Goal: Task Accomplishment & Management: Use online tool/utility

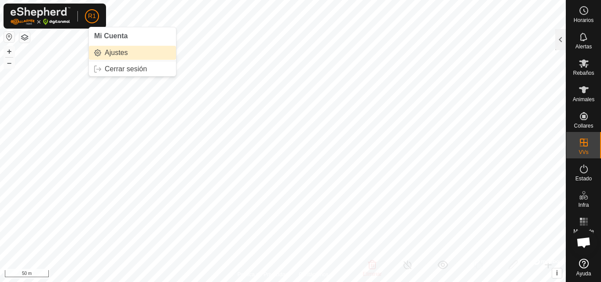
click at [108, 52] on link "Ajustes" at bounding box center [132, 53] width 87 height 14
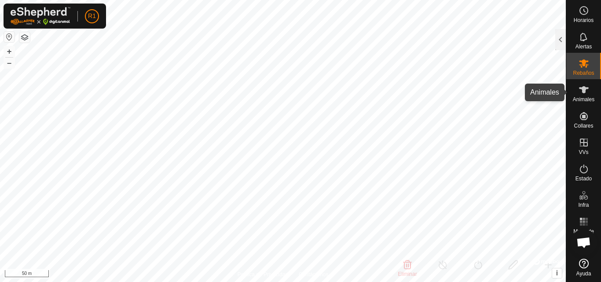
click at [581, 95] on es-animals-svg-icon at bounding box center [584, 90] width 16 height 14
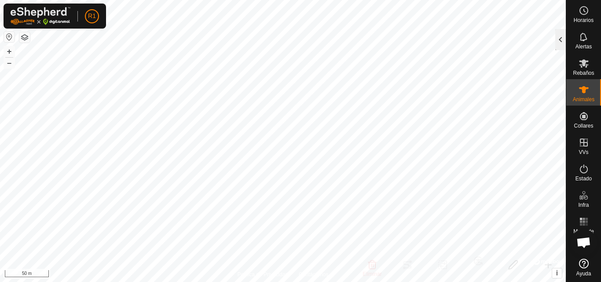
click at [564, 48] on div at bounding box center [560, 39] width 11 height 21
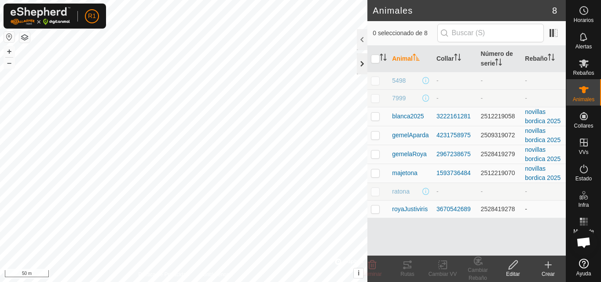
click at [362, 63] on div at bounding box center [362, 63] width 11 height 21
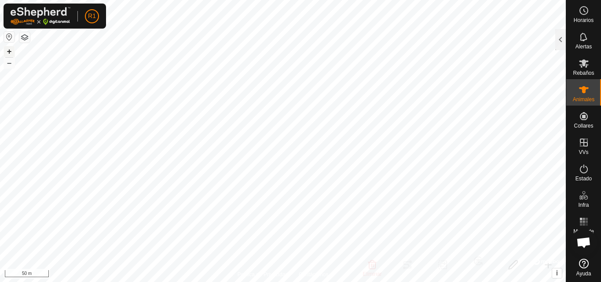
click at [7, 54] on button "+" at bounding box center [9, 51] width 11 height 11
click at [7, 51] on button "+" at bounding box center [9, 51] width 11 height 11
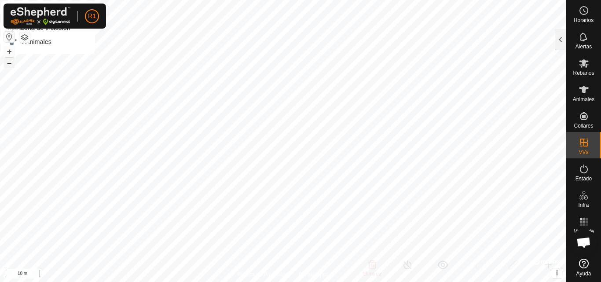
click at [8, 63] on button "–" at bounding box center [9, 63] width 11 height 11
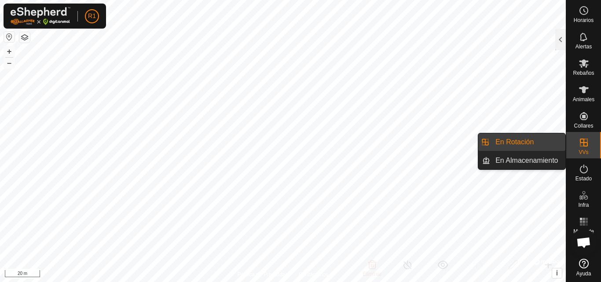
click at [584, 143] on icon at bounding box center [584, 143] width 8 height 8
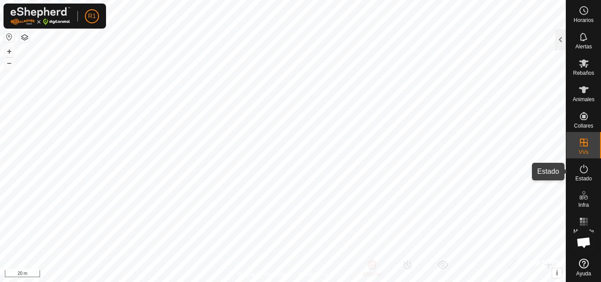
click at [590, 172] on es-activation-svg-icon at bounding box center [584, 169] width 16 height 14
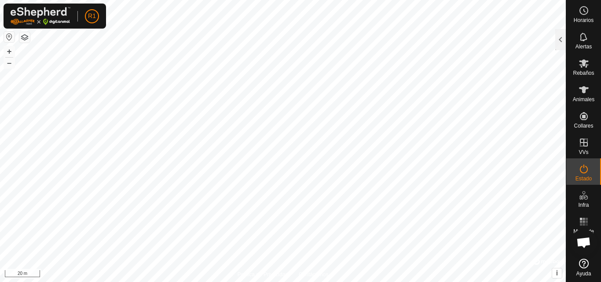
click at [590, 172] on es-activation-svg-icon at bounding box center [584, 169] width 16 height 14
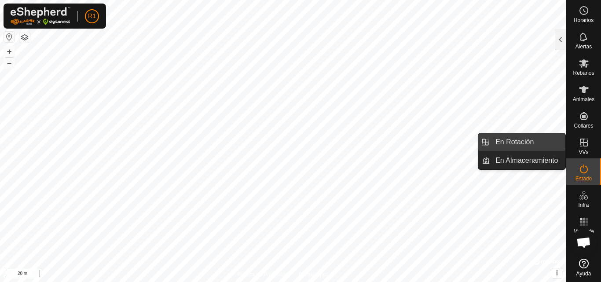
click at [559, 143] on link "En Rotación" at bounding box center [527, 142] width 75 height 18
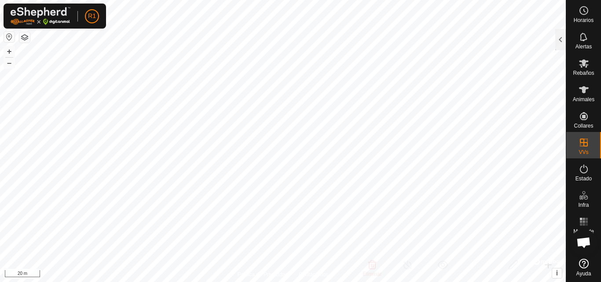
click at [559, 45] on div at bounding box center [560, 39] width 11 height 21
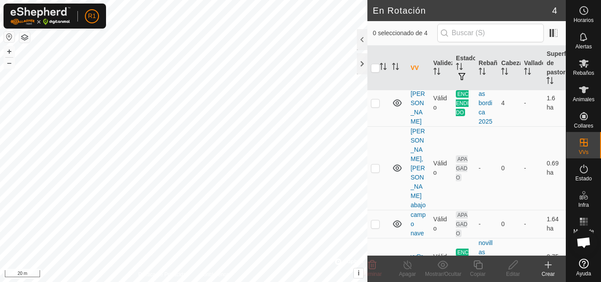
scroll to position [30, 0]
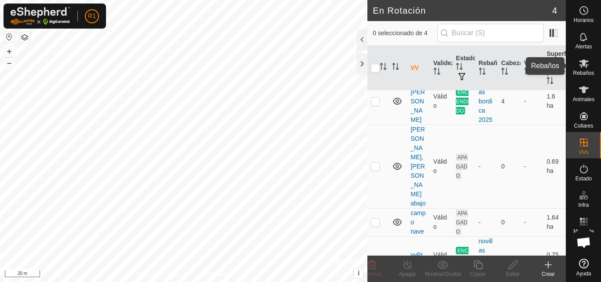
click at [586, 58] on es-mob-svg-icon at bounding box center [584, 63] width 16 height 14
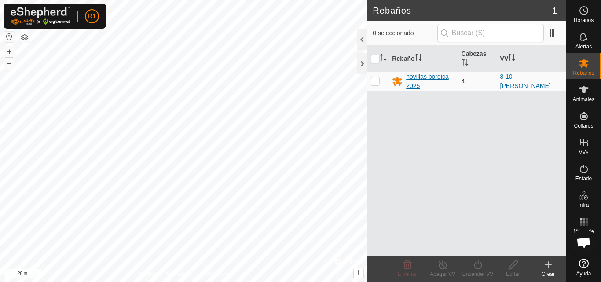
click at [423, 80] on div "novillas bordica 2025" at bounding box center [430, 81] width 48 height 18
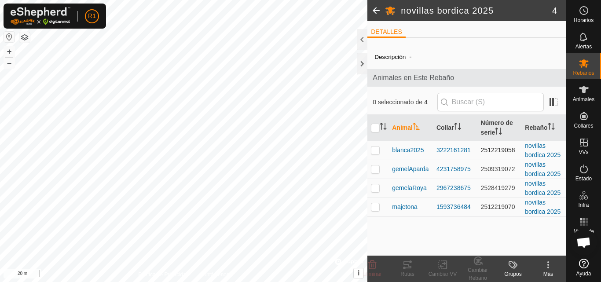
click at [377, 153] on p-checkbox at bounding box center [375, 150] width 9 height 7
checkbox input "true"
click at [374, 173] on td at bounding box center [377, 169] width 21 height 19
checkbox input "true"
click at [377, 187] on p-checkbox at bounding box center [375, 187] width 9 height 7
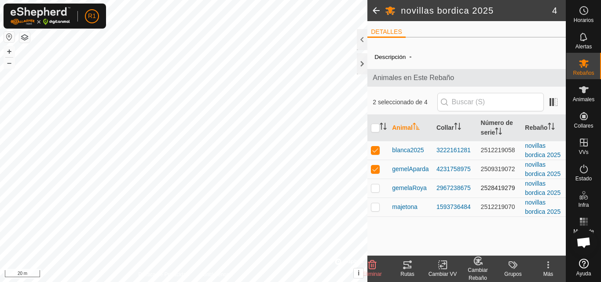
checkbox input "true"
click at [377, 205] on p-checkbox at bounding box center [375, 206] width 9 height 7
checkbox input "true"
click at [447, 269] on icon at bounding box center [442, 265] width 11 height 11
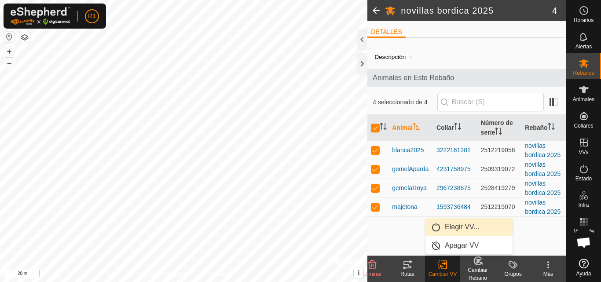
click at [456, 229] on link "Elegir VV..." at bounding box center [468, 227] width 87 height 18
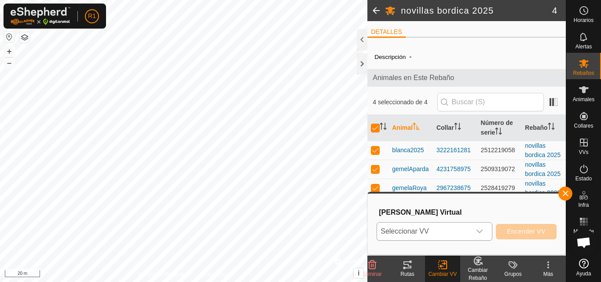
click at [454, 229] on span "Seleccionar VV" at bounding box center [424, 232] width 94 height 18
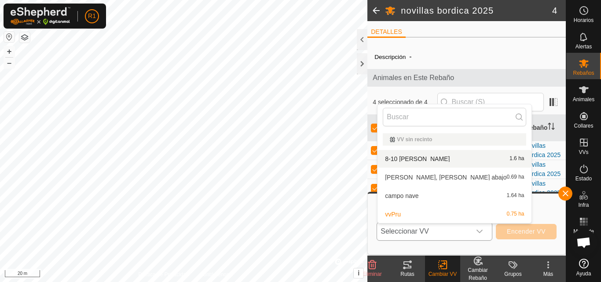
click at [452, 159] on li "8-10 [PERSON_NAME] 1.6 ha" at bounding box center [454, 159] width 154 height 18
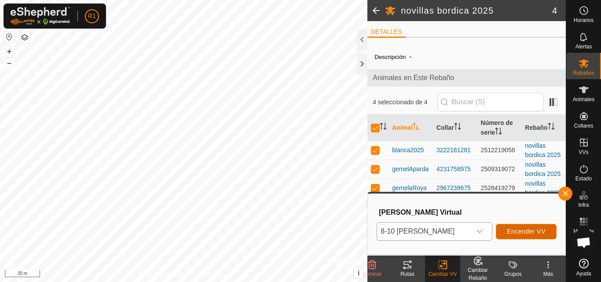
click at [528, 230] on span "Encender VV" at bounding box center [526, 231] width 39 height 7
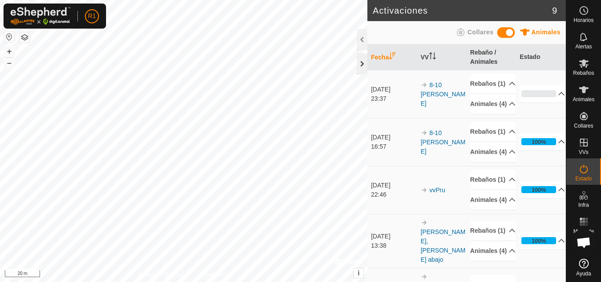
click at [365, 59] on div at bounding box center [362, 63] width 11 height 21
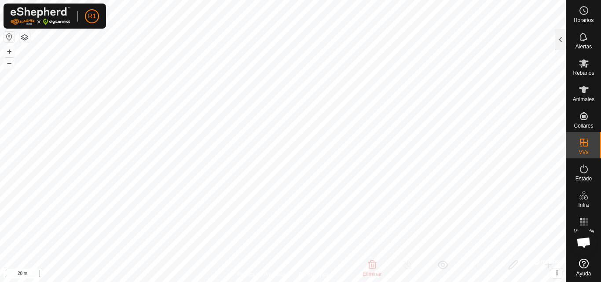
checkbox input "false"
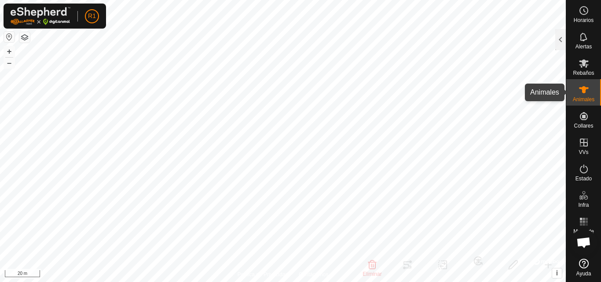
click at [572, 97] on div "Animales" at bounding box center [583, 92] width 35 height 26
click at [563, 43] on div at bounding box center [560, 39] width 11 height 21
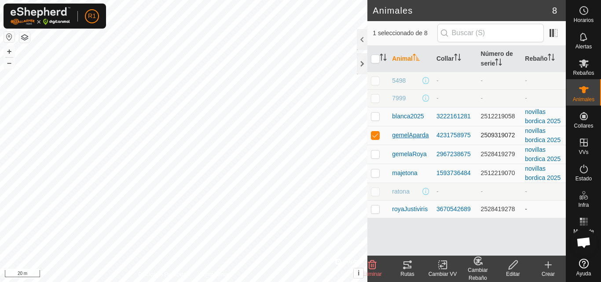
click at [421, 136] on span "gemelAparda" at bounding box center [410, 135] width 37 height 9
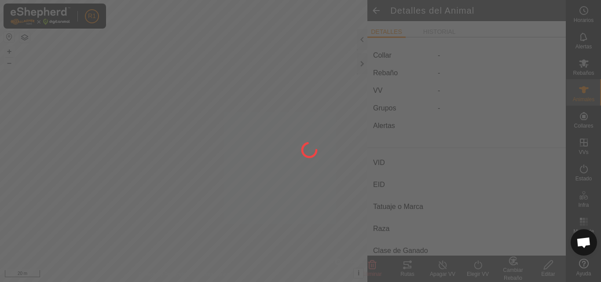
type input "gemelAparda"
type input "963700000000000"
type input "5"
type input "mestiza tirando letrones"
type input "-"
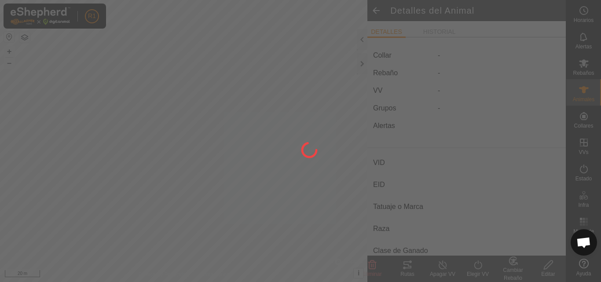
type input "Vacía"
type input "0 kg"
type input "-"
